Goal: Navigation & Orientation: Understand site structure

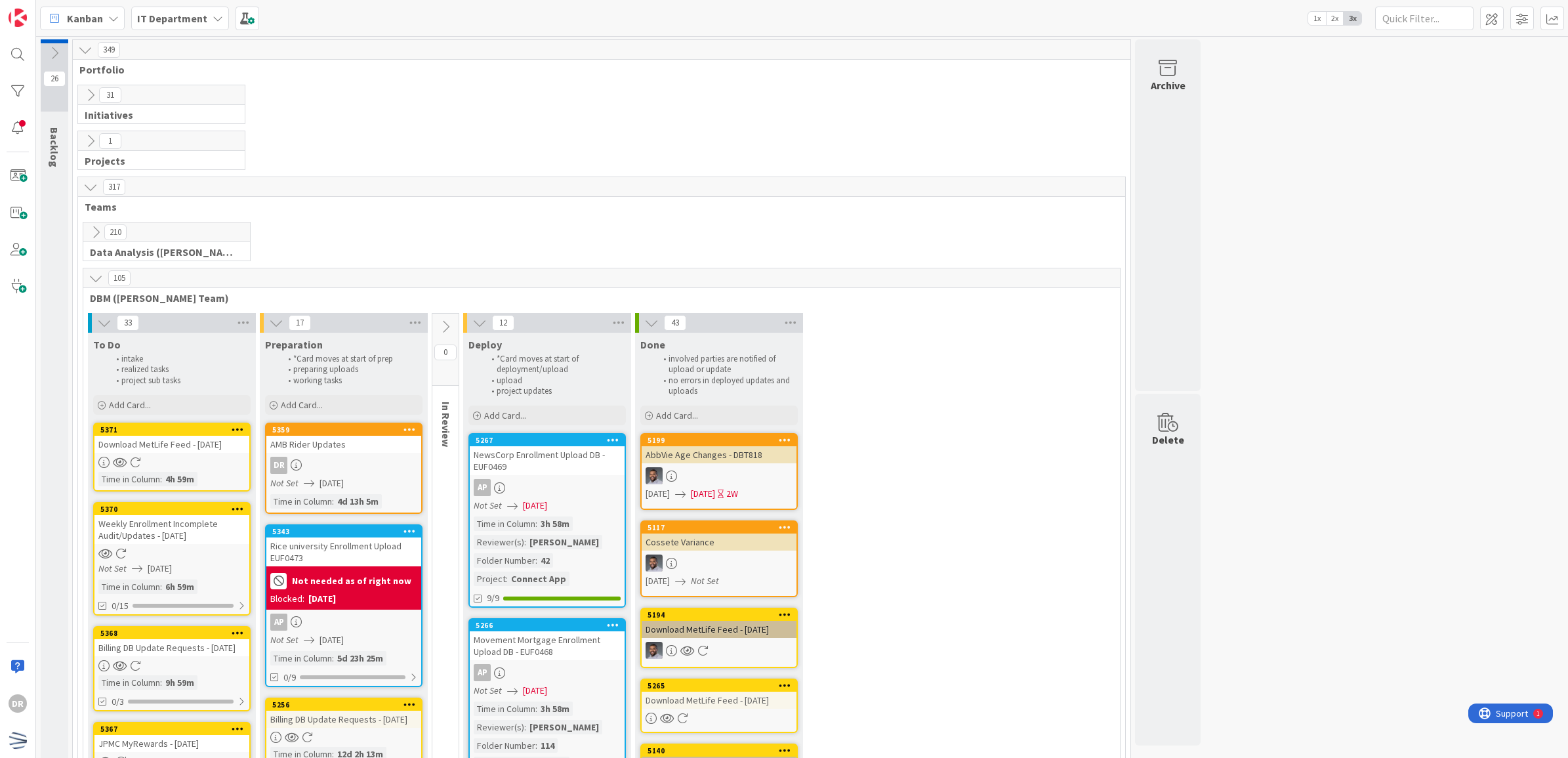
click at [93, 279] on icon at bounding box center [96, 278] width 15 height 15
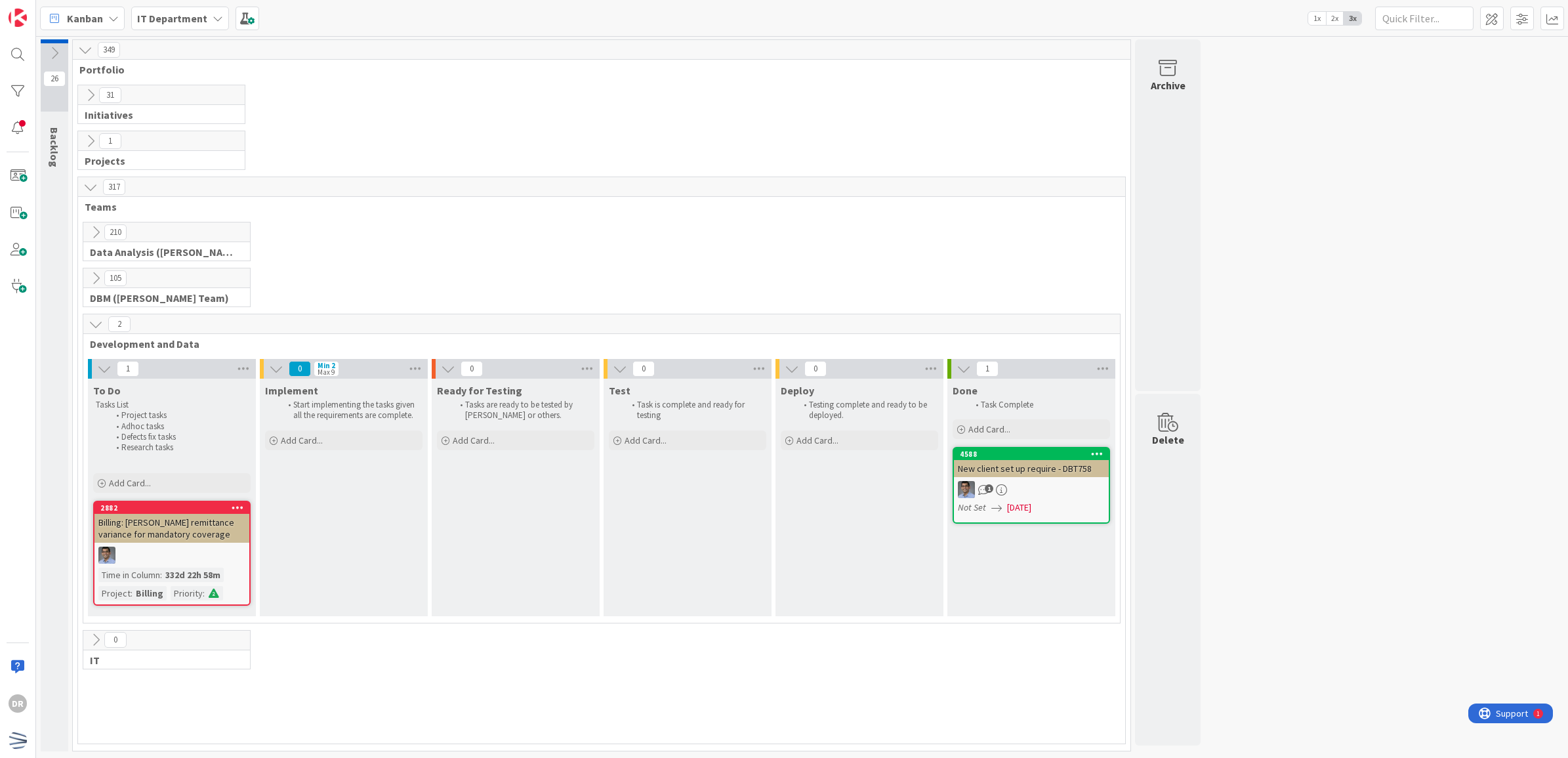
click at [99, 375] on icon at bounding box center [104, 368] width 15 height 15
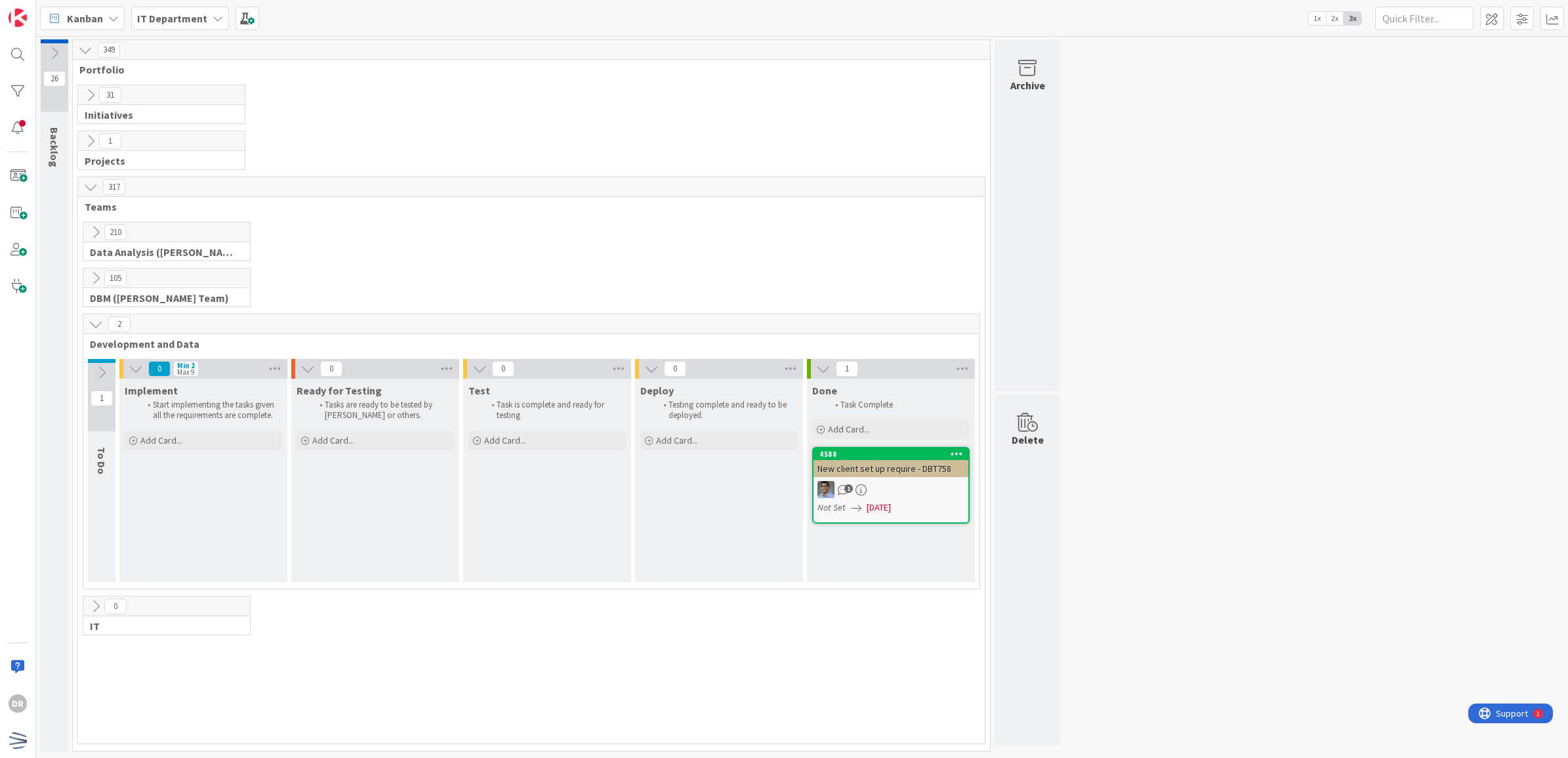
click at [107, 325] on div "2" at bounding box center [531, 324] width 896 height 20
click at [105, 325] on button at bounding box center [95, 324] width 17 height 17
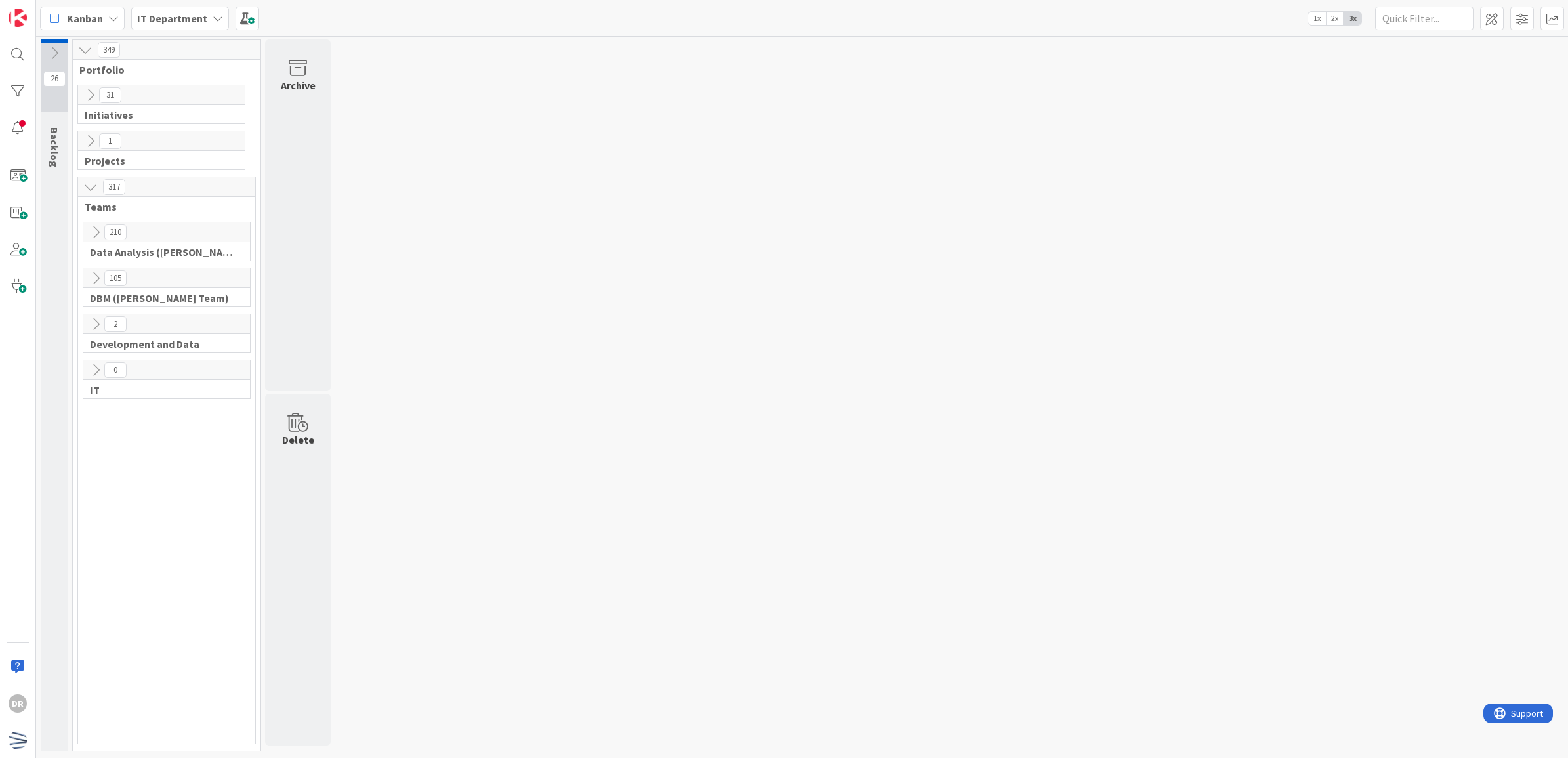
click at [89, 145] on icon at bounding box center [90, 141] width 15 height 15
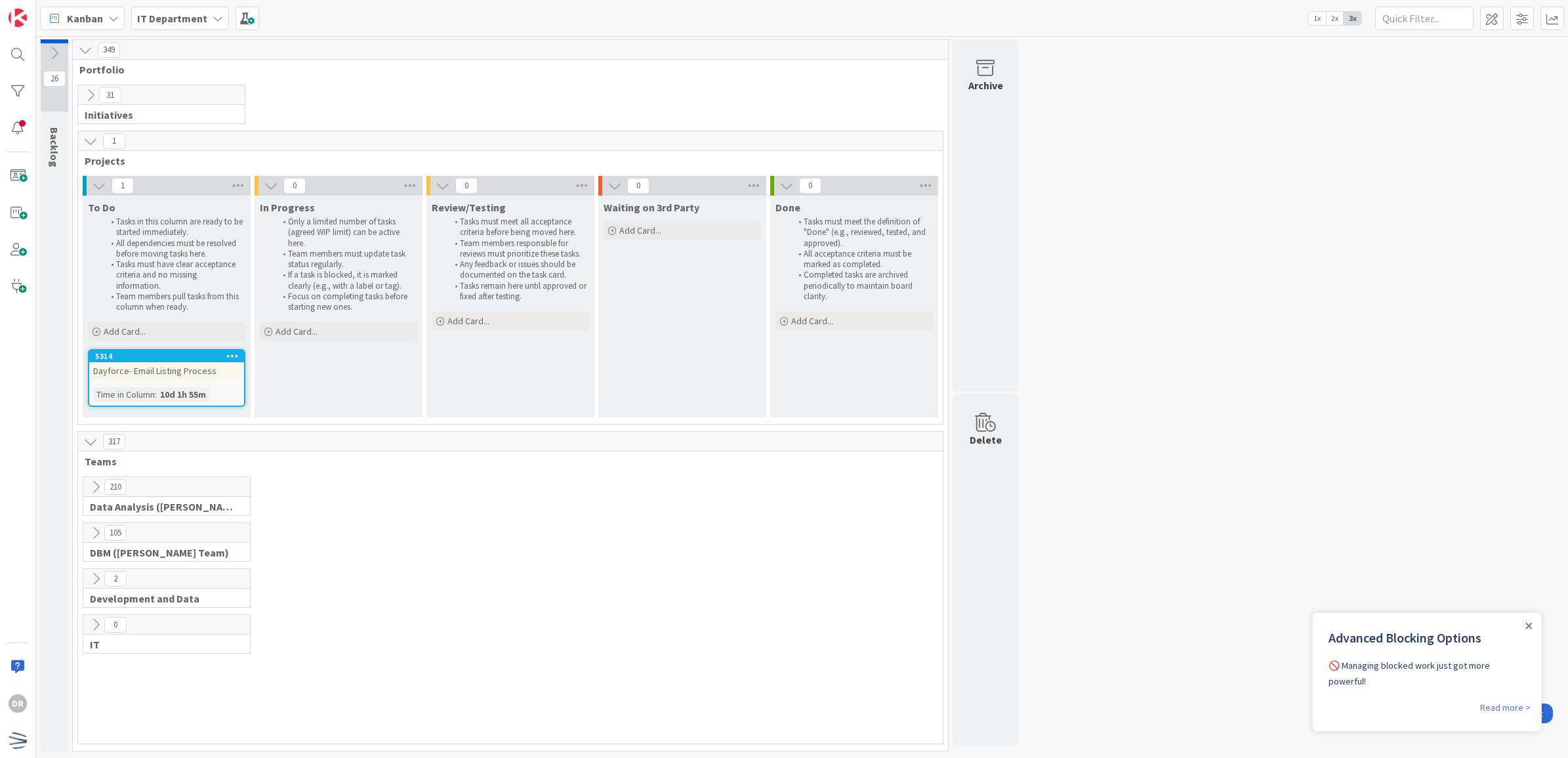
click at [89, 145] on icon at bounding box center [90, 141] width 15 height 15
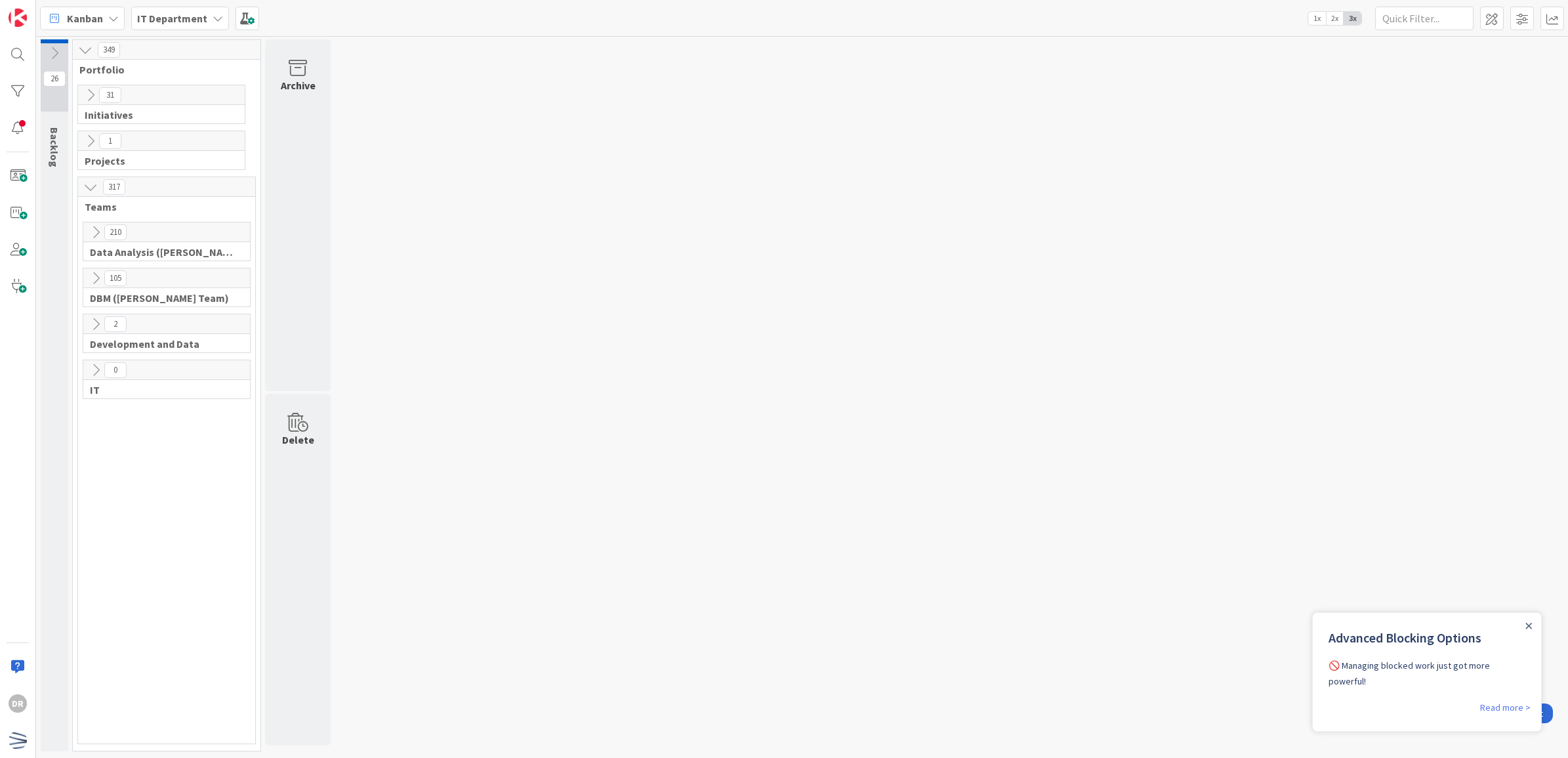
click at [84, 85] on div "31 Initiatives" at bounding box center [161, 105] width 168 height 39
click at [94, 97] on icon at bounding box center [90, 95] width 15 height 15
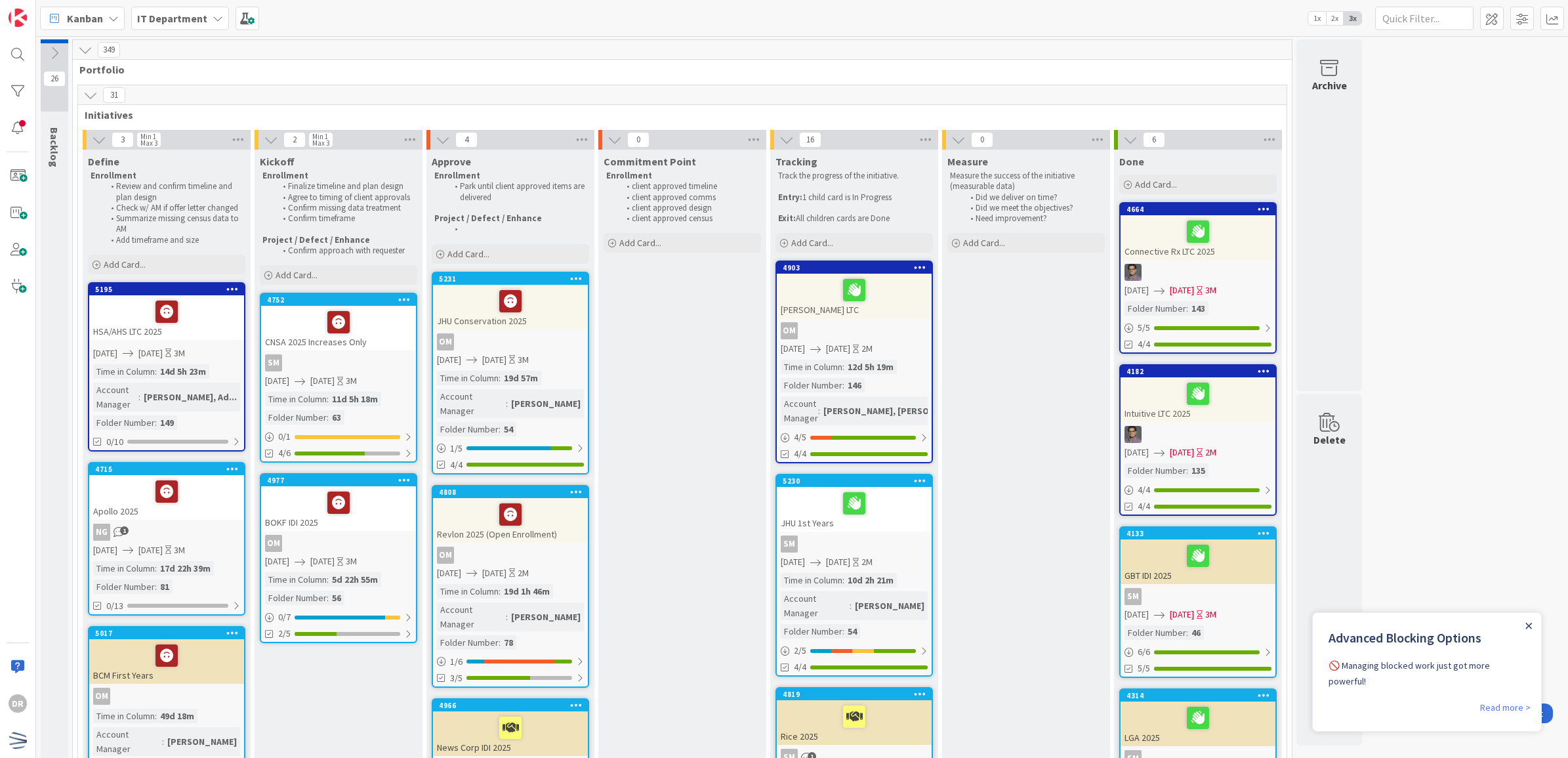
click at [1528, 626] on icon "Close Announcement" at bounding box center [1529, 626] width 7 height 7
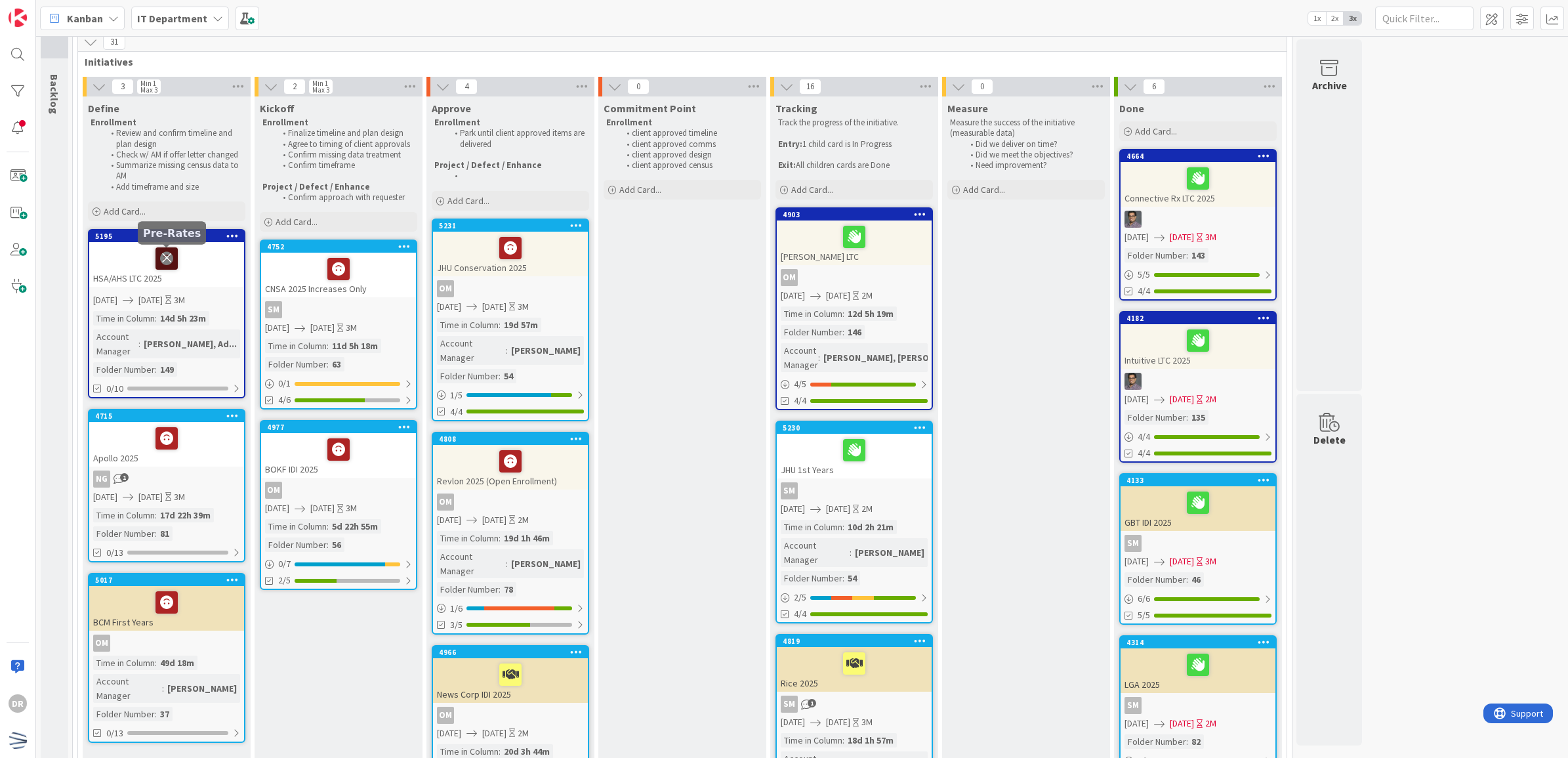
scroll to position [51, 0]
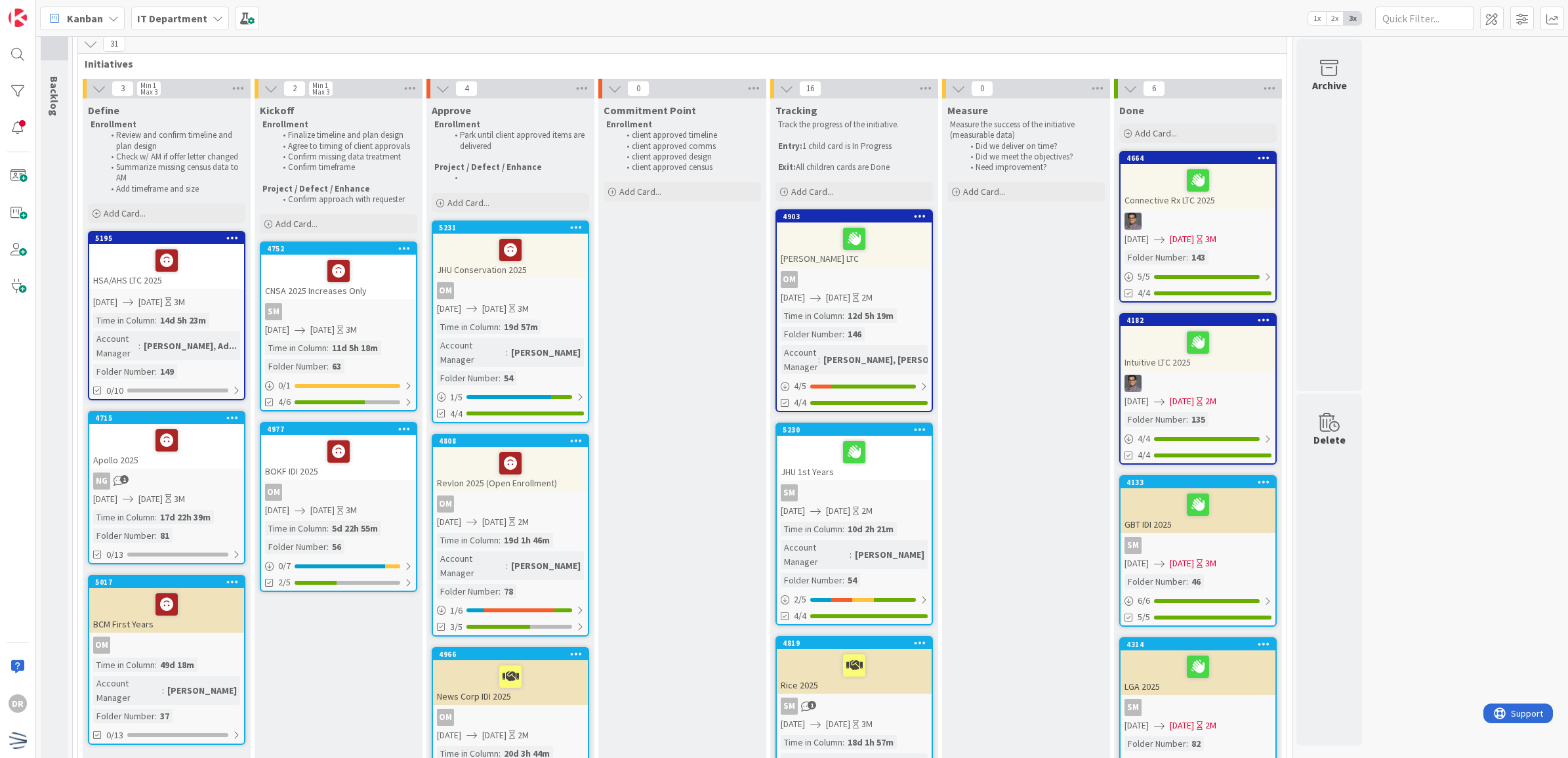
click at [93, 44] on icon at bounding box center [90, 43] width 15 height 15
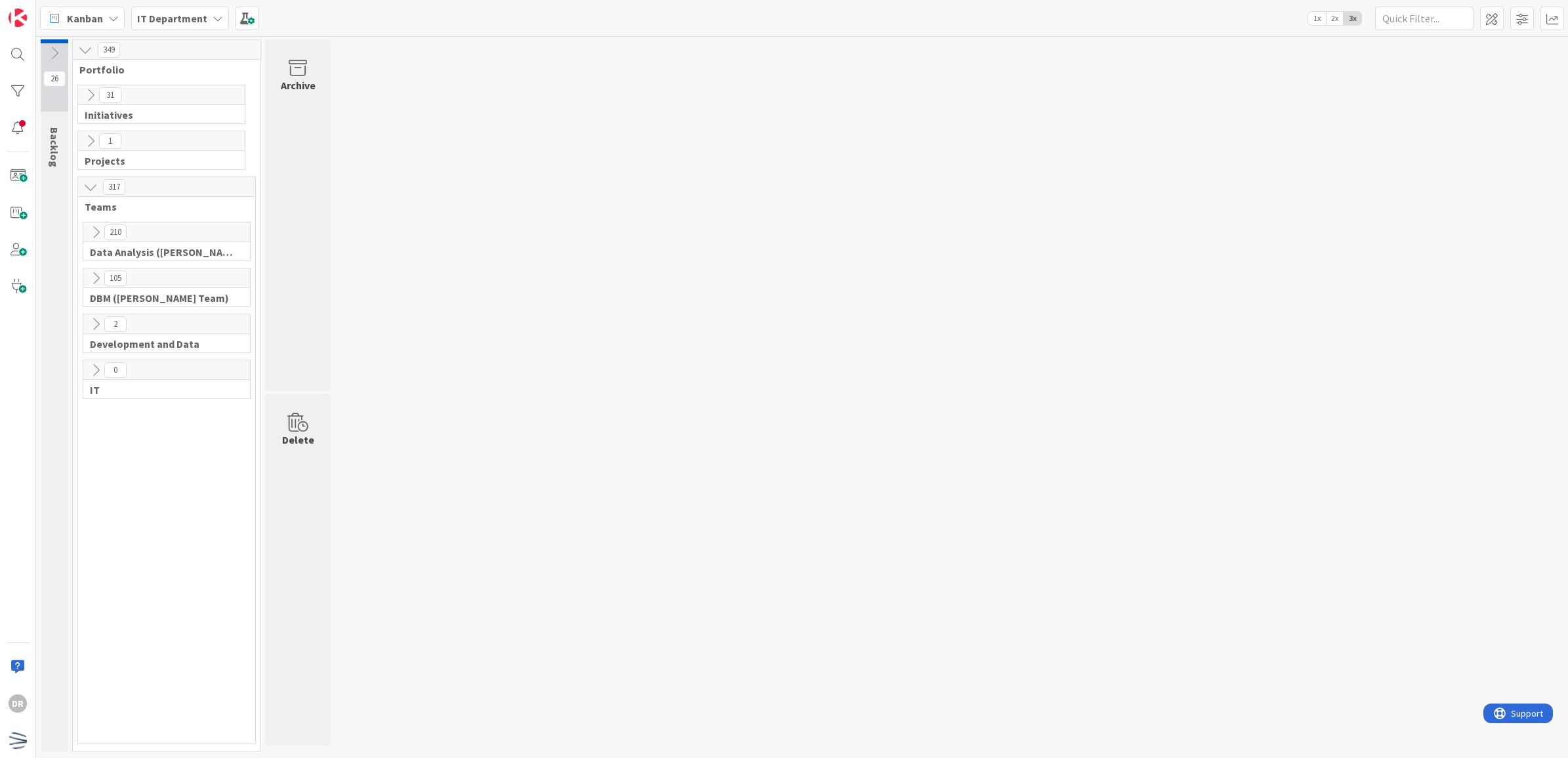
scroll to position [0, 0]
click at [94, 232] on icon at bounding box center [96, 232] width 15 height 15
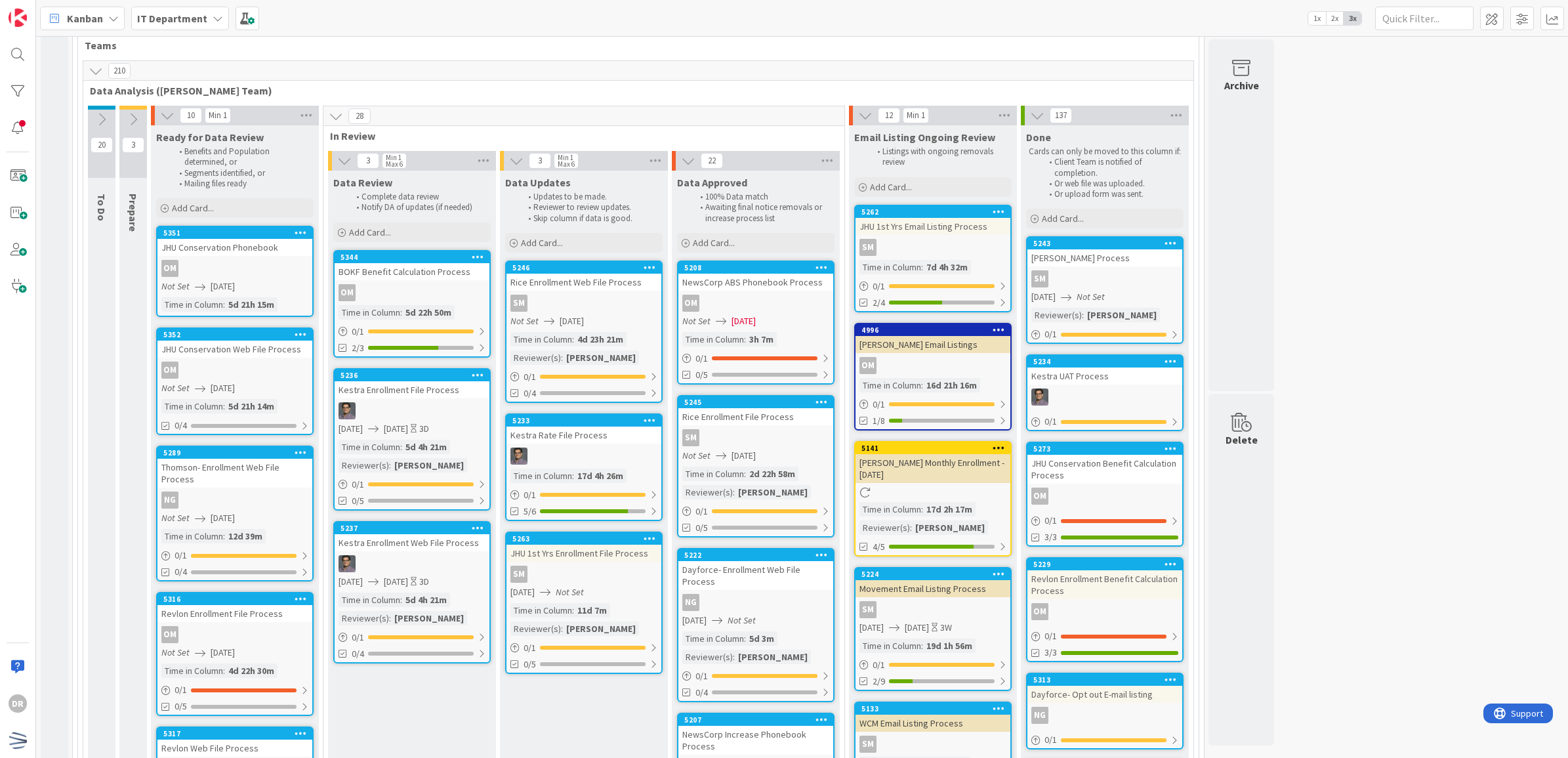
scroll to position [160, 0]
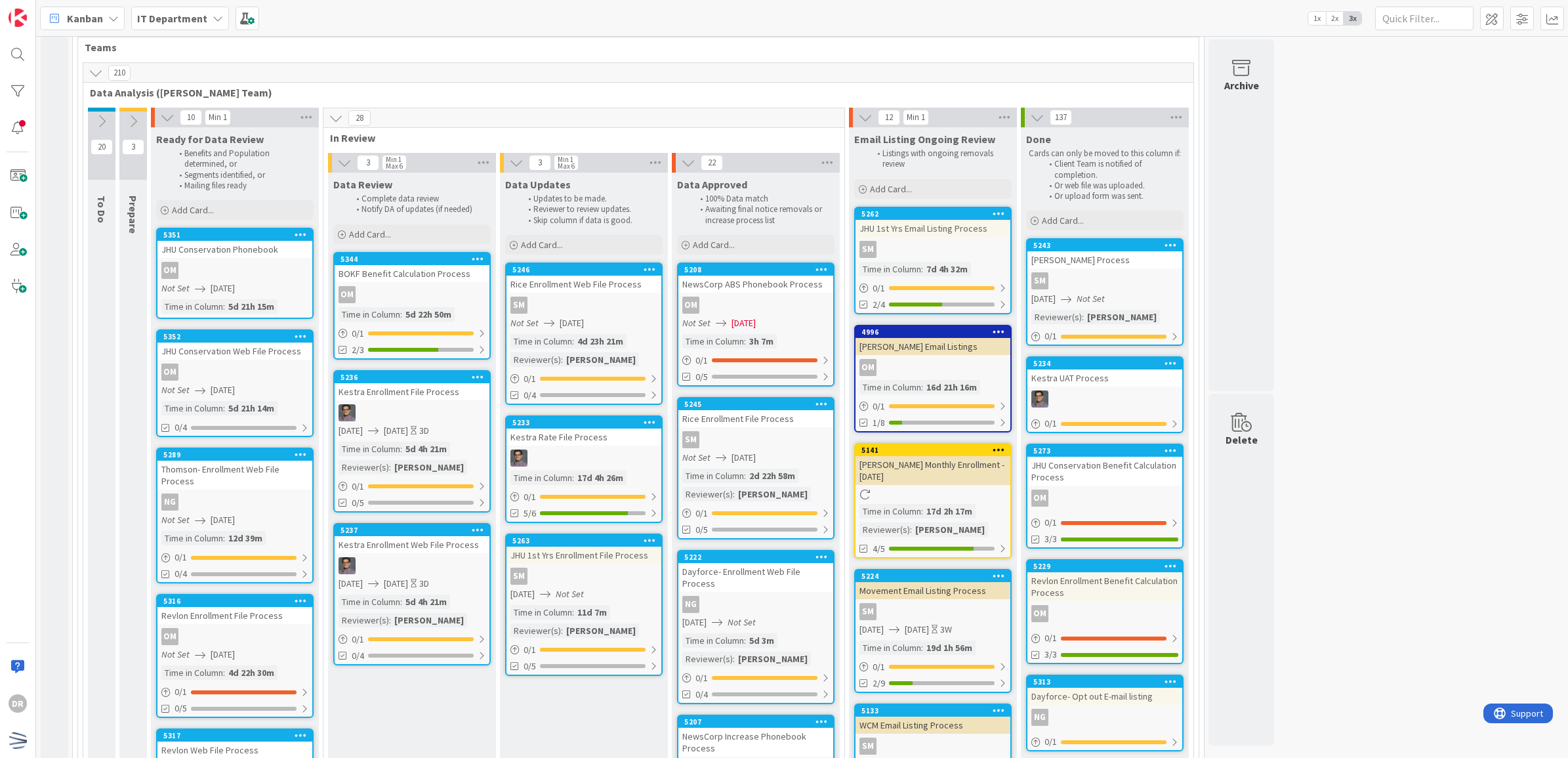
click at [103, 75] on icon at bounding box center [96, 72] width 15 height 15
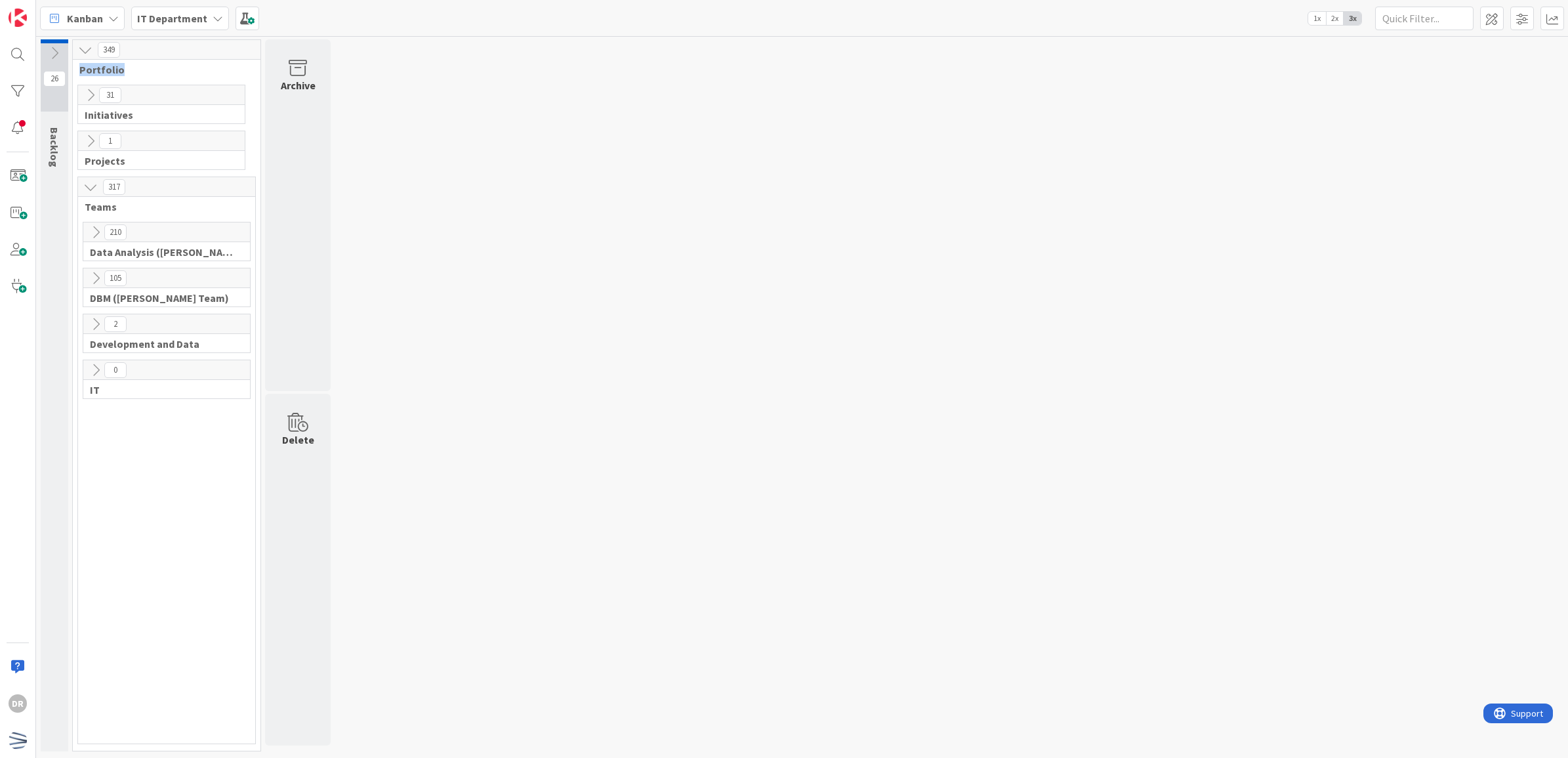
click at [103, 75] on span "Portfolio" at bounding box center [161, 69] width 165 height 13
drag, startPoint x: 103, startPoint y: 75, endPoint x: 402, endPoint y: 120, distance: 302.4
click at [402, 120] on div "26 Backlog Enrollment is scheduled tentatively Project is scheduled tentatively…" at bounding box center [801, 399] width 1527 height 719
click at [96, 236] on icon at bounding box center [96, 232] width 15 height 15
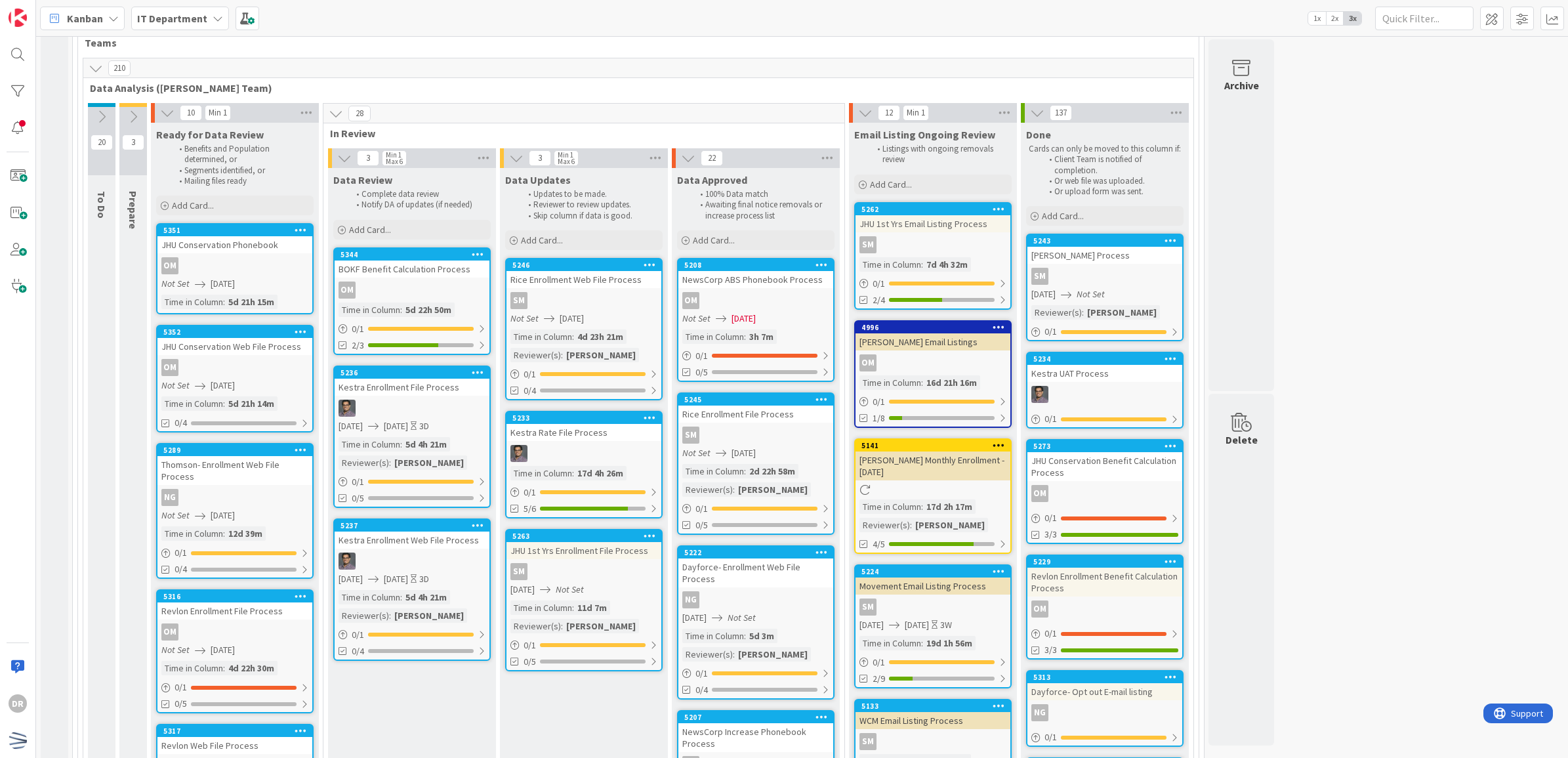
scroll to position [166, 0]
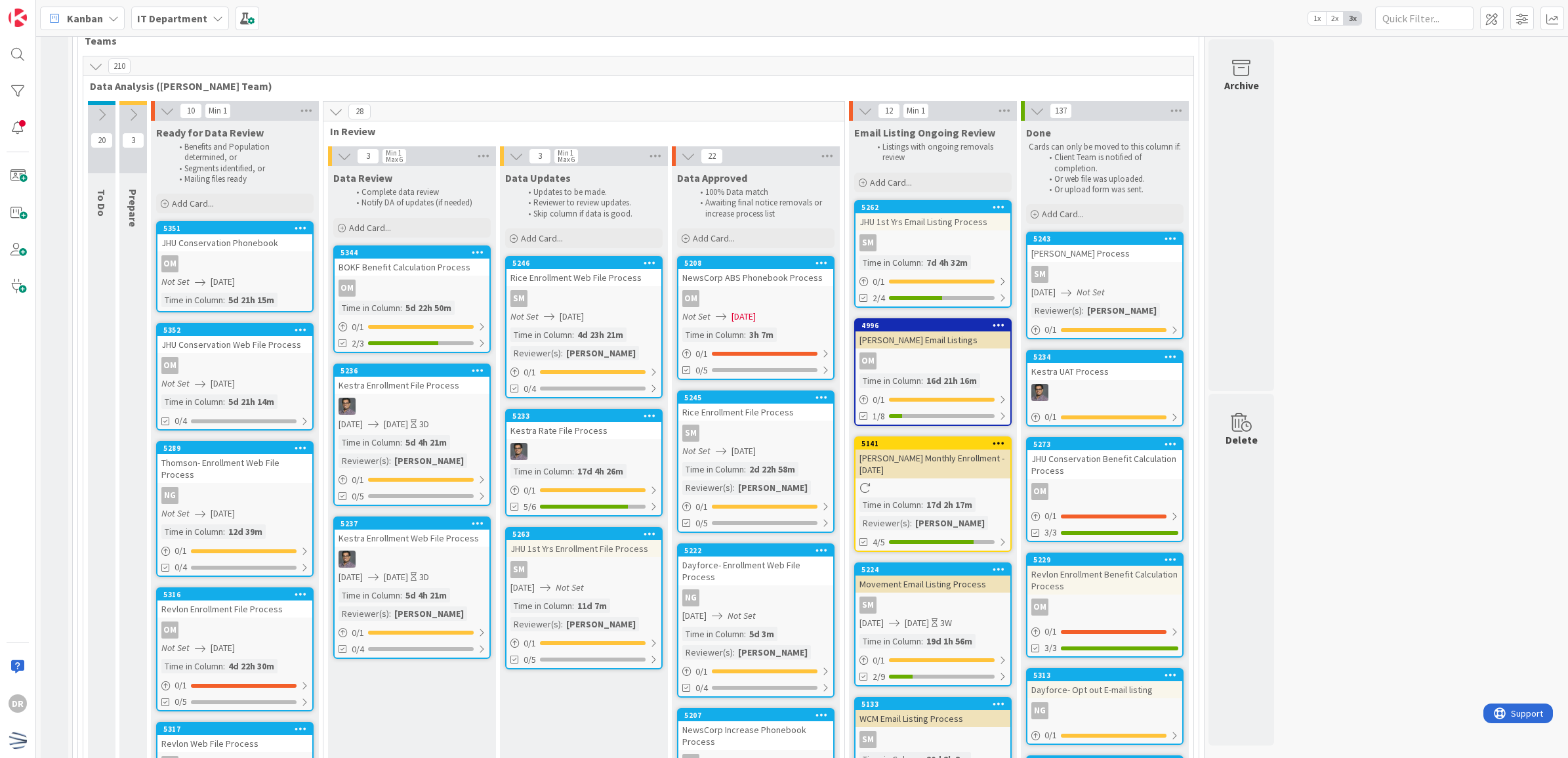
click at [99, 64] on icon at bounding box center [96, 66] width 15 height 15
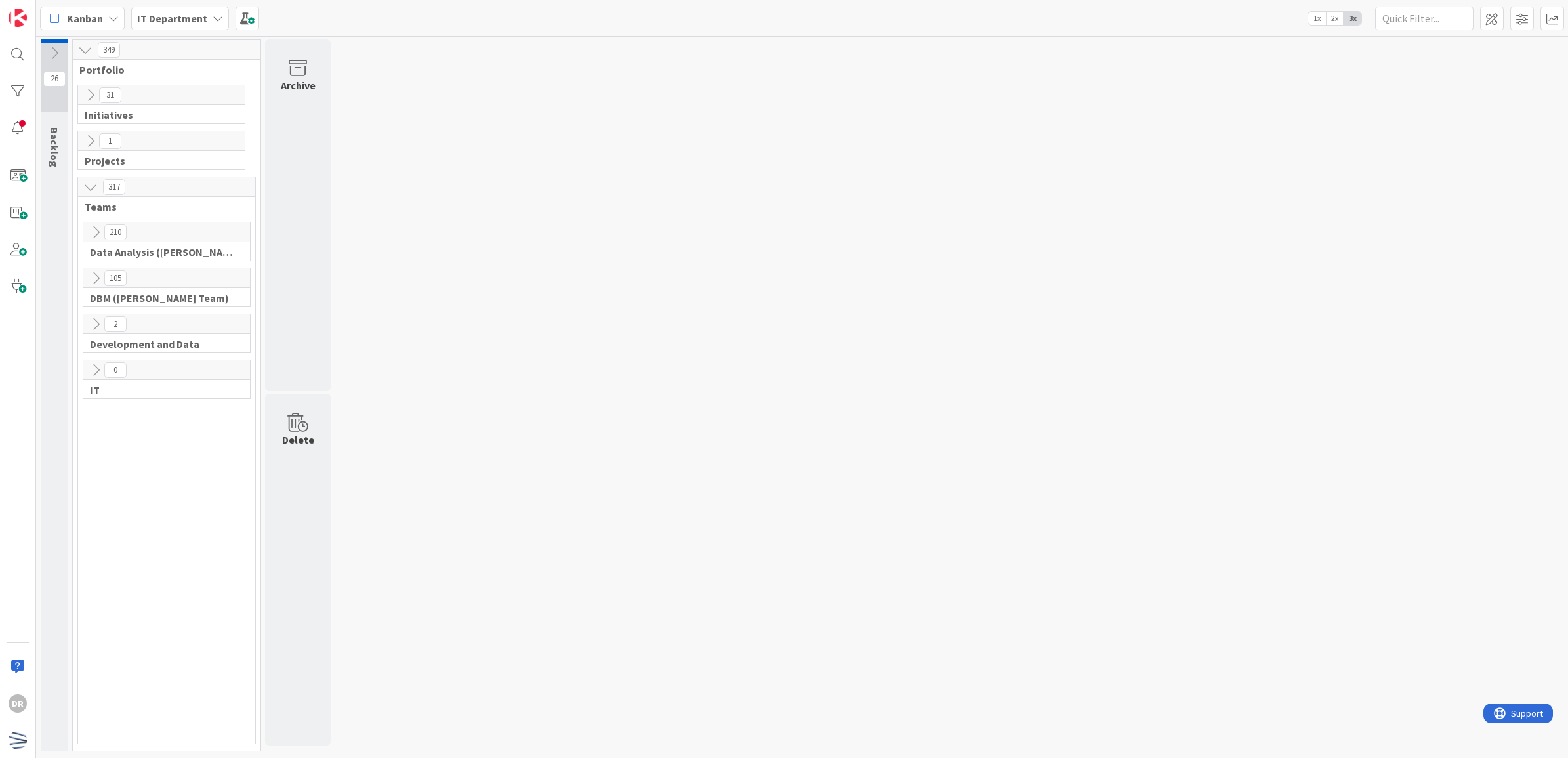
scroll to position [0, 0]
click at [94, 277] on icon at bounding box center [96, 278] width 15 height 15
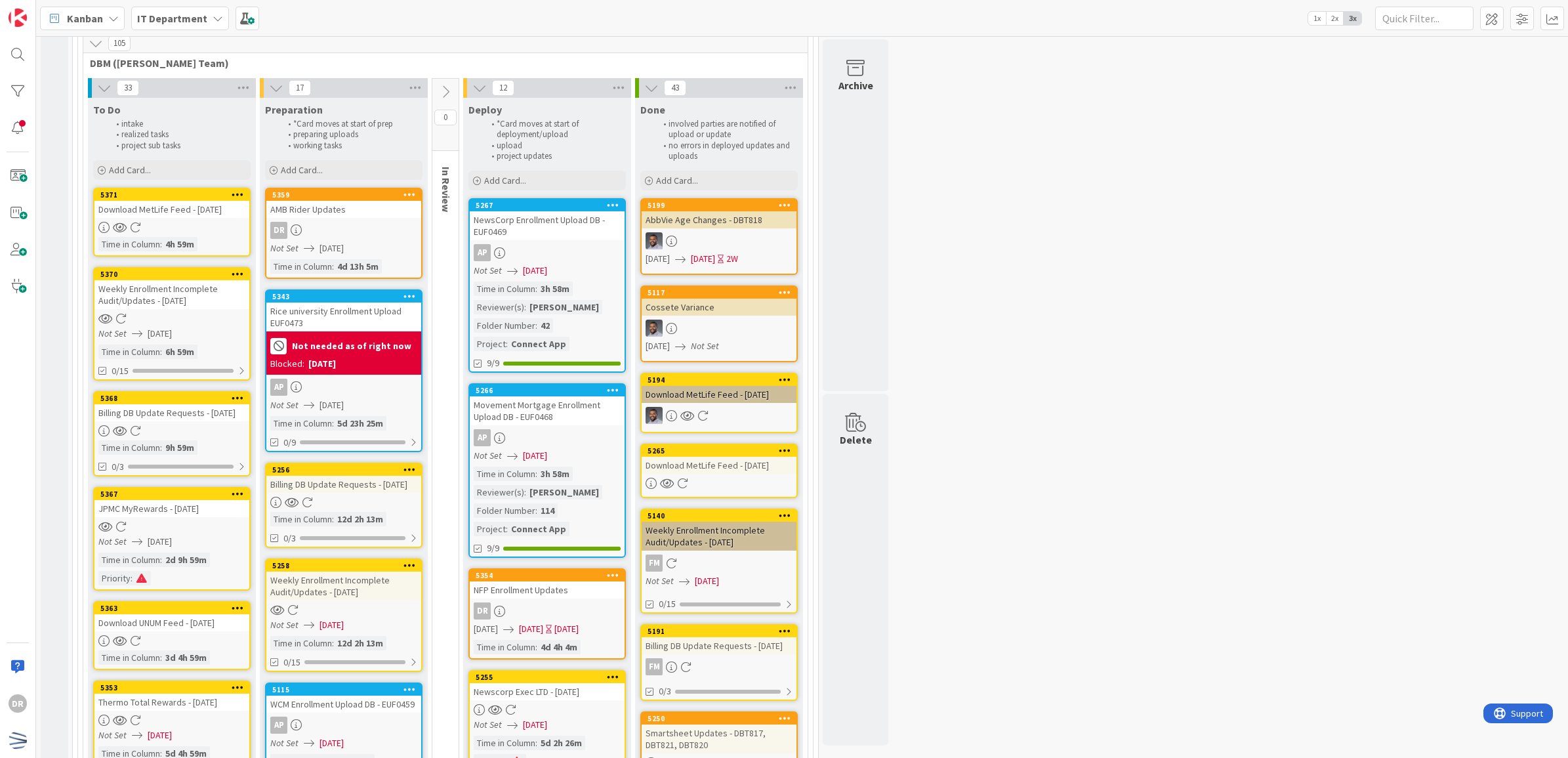
scroll to position [234, 0]
